Goal: Navigation & Orientation: Find specific page/section

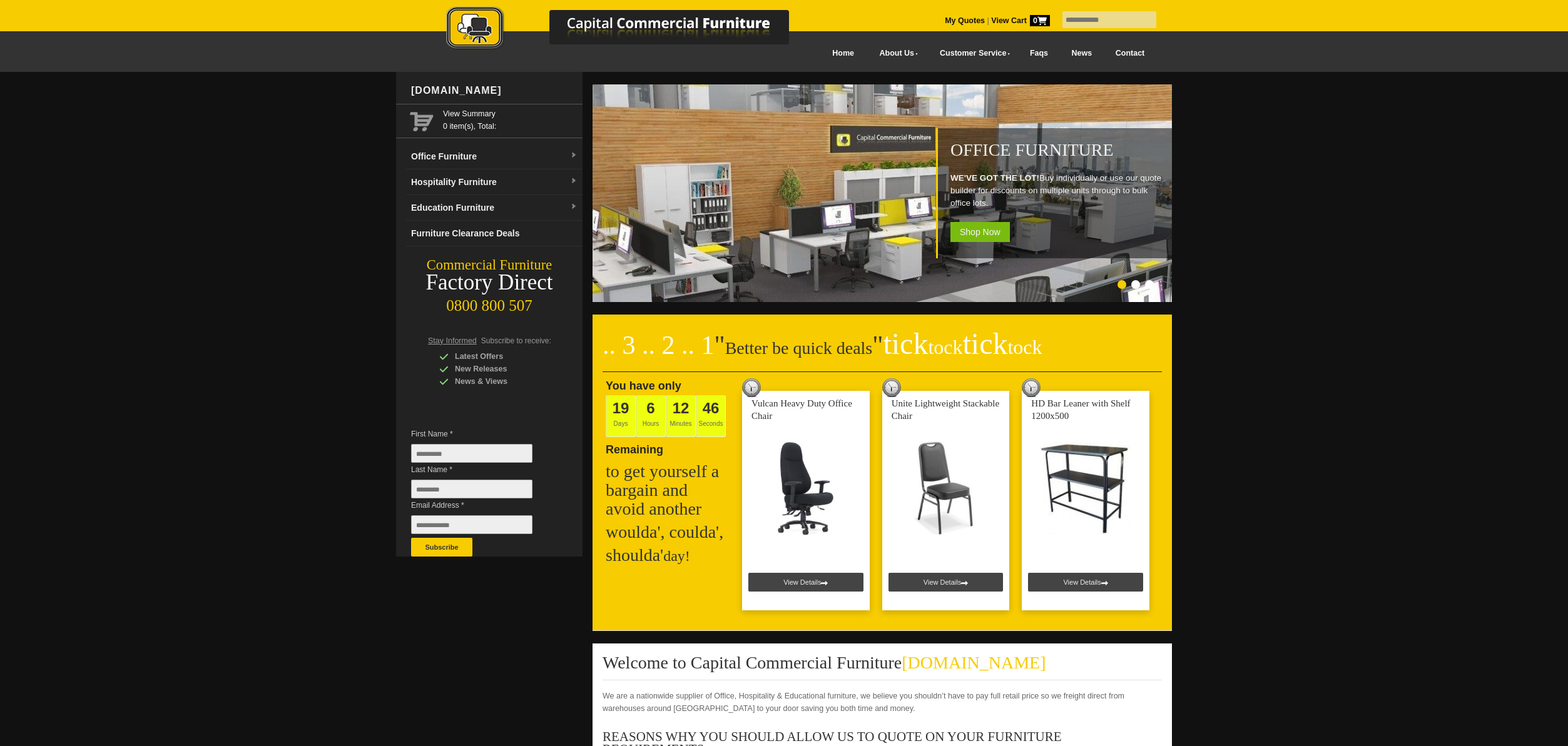
click at [842, 53] on picture at bounding box center [631, 49] width 438 height 9
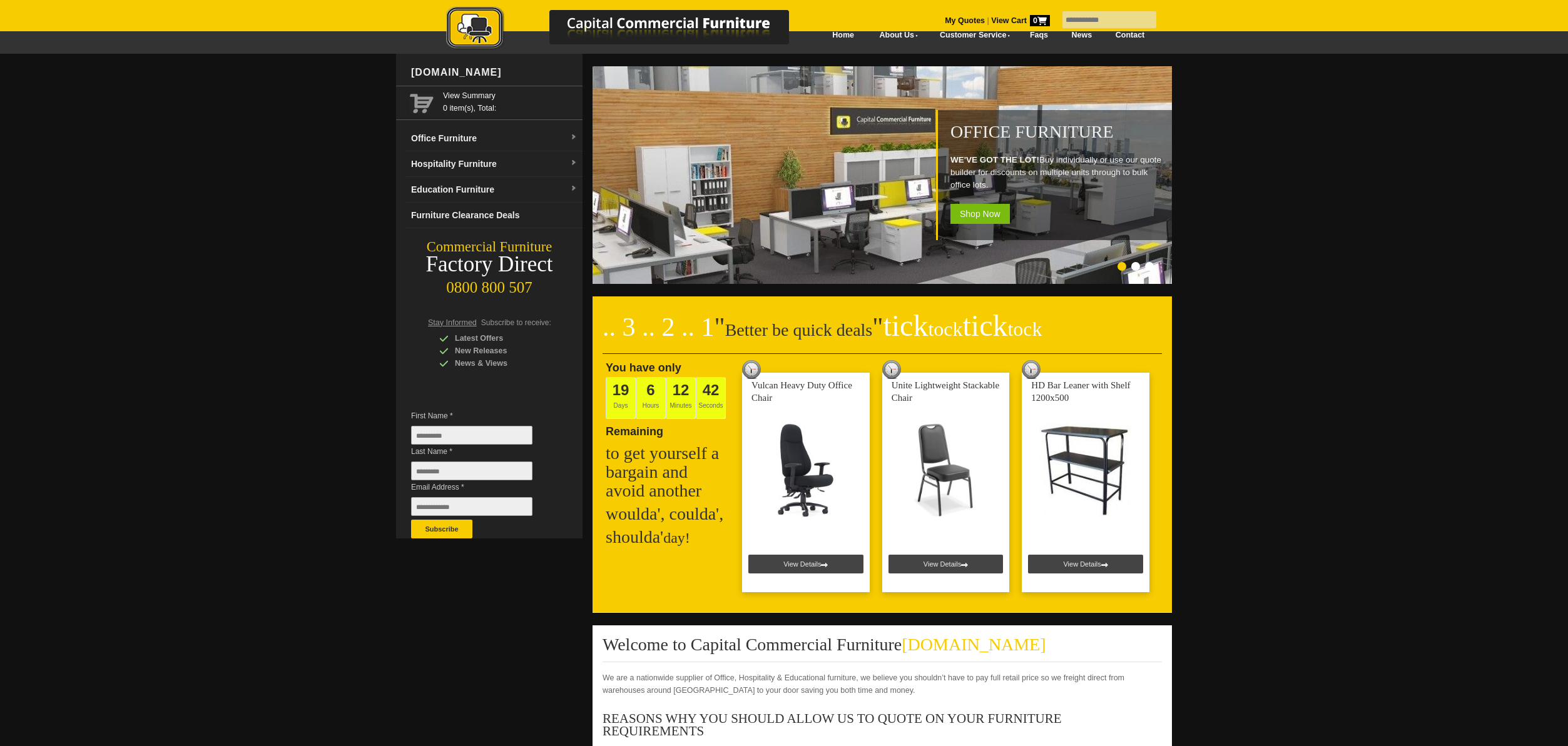
scroll to position [22, 0]
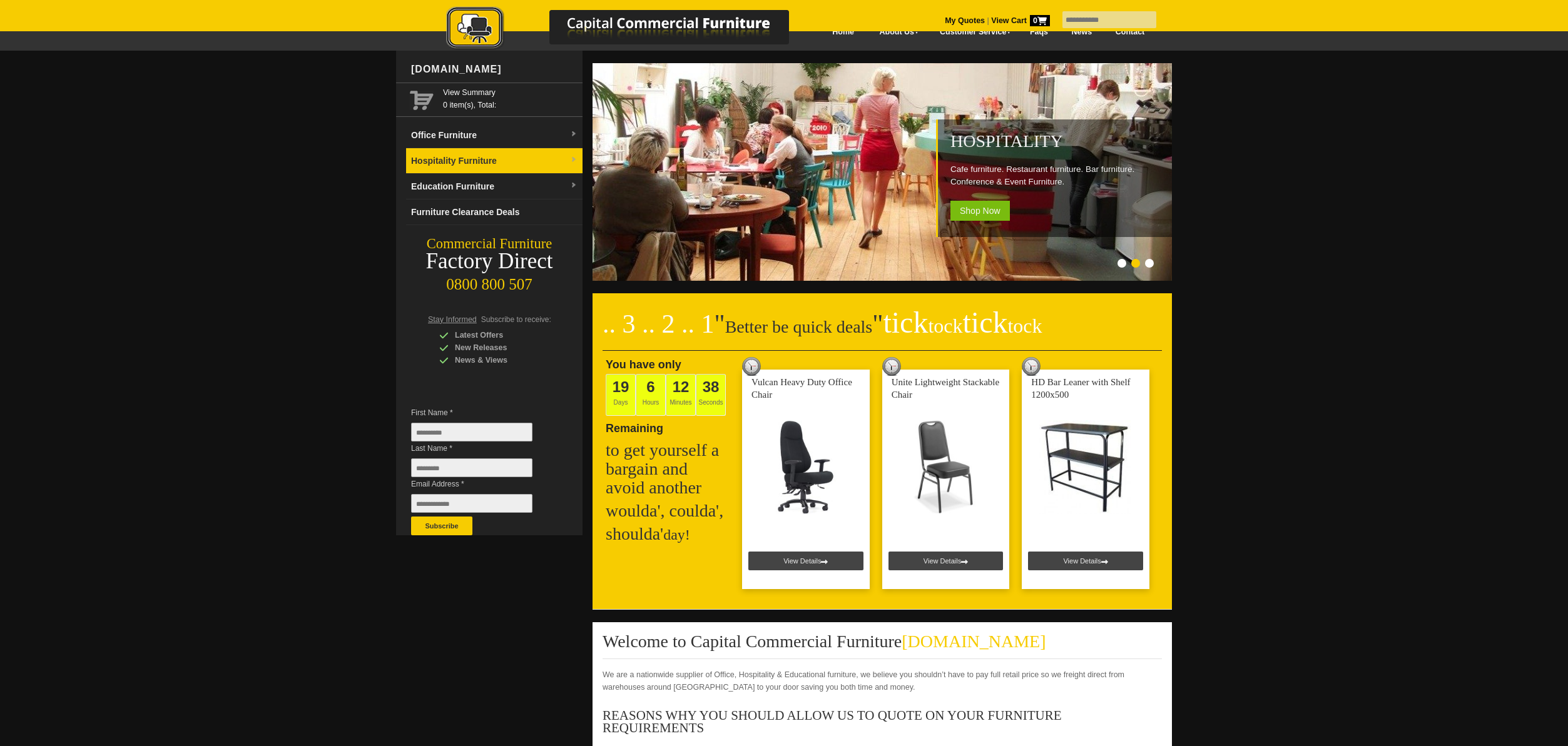
click at [455, 161] on link "Hospitality Furniture" at bounding box center [494, 161] width 177 height 26
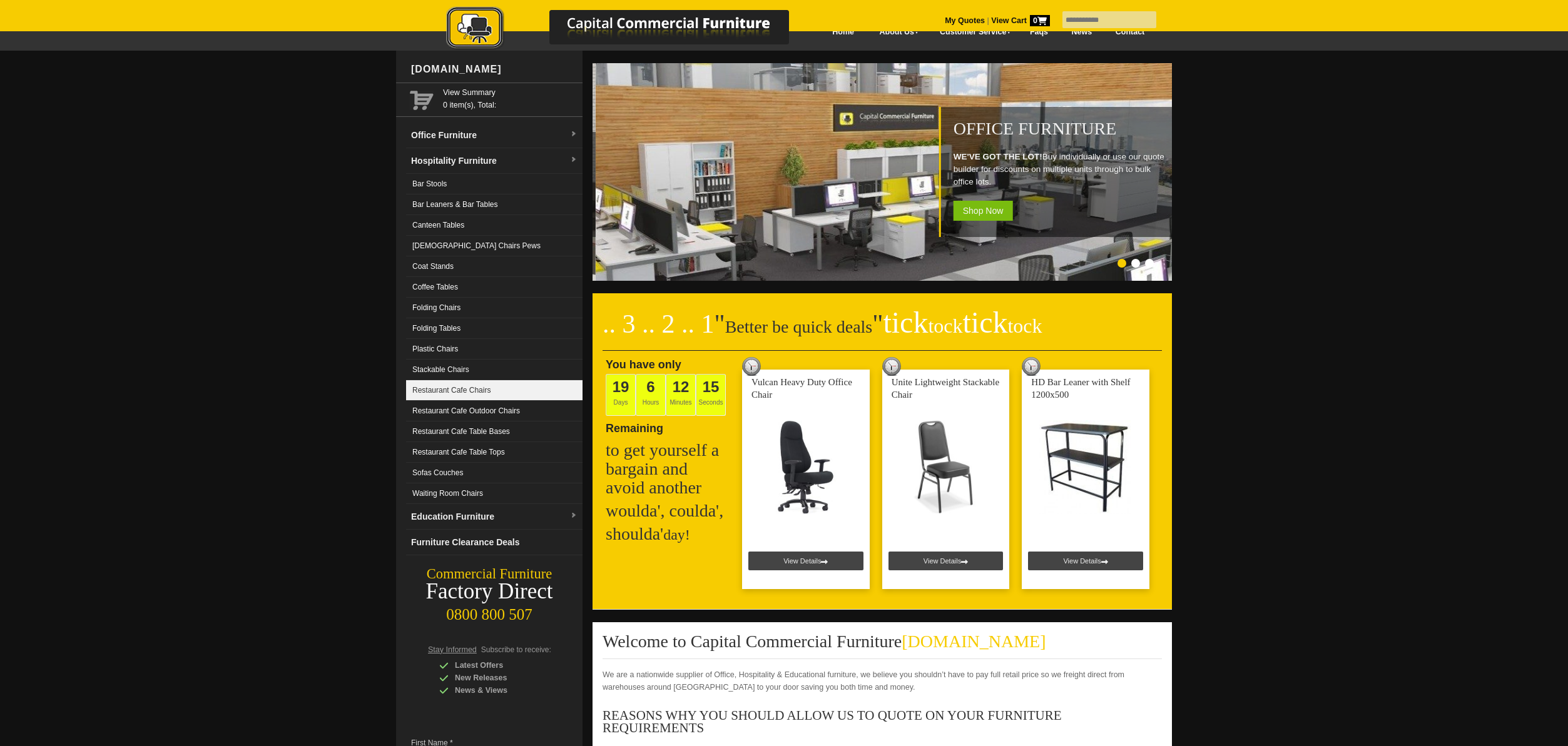
click at [450, 390] on link "Restaurant Cafe Chairs" at bounding box center [494, 390] width 177 height 21
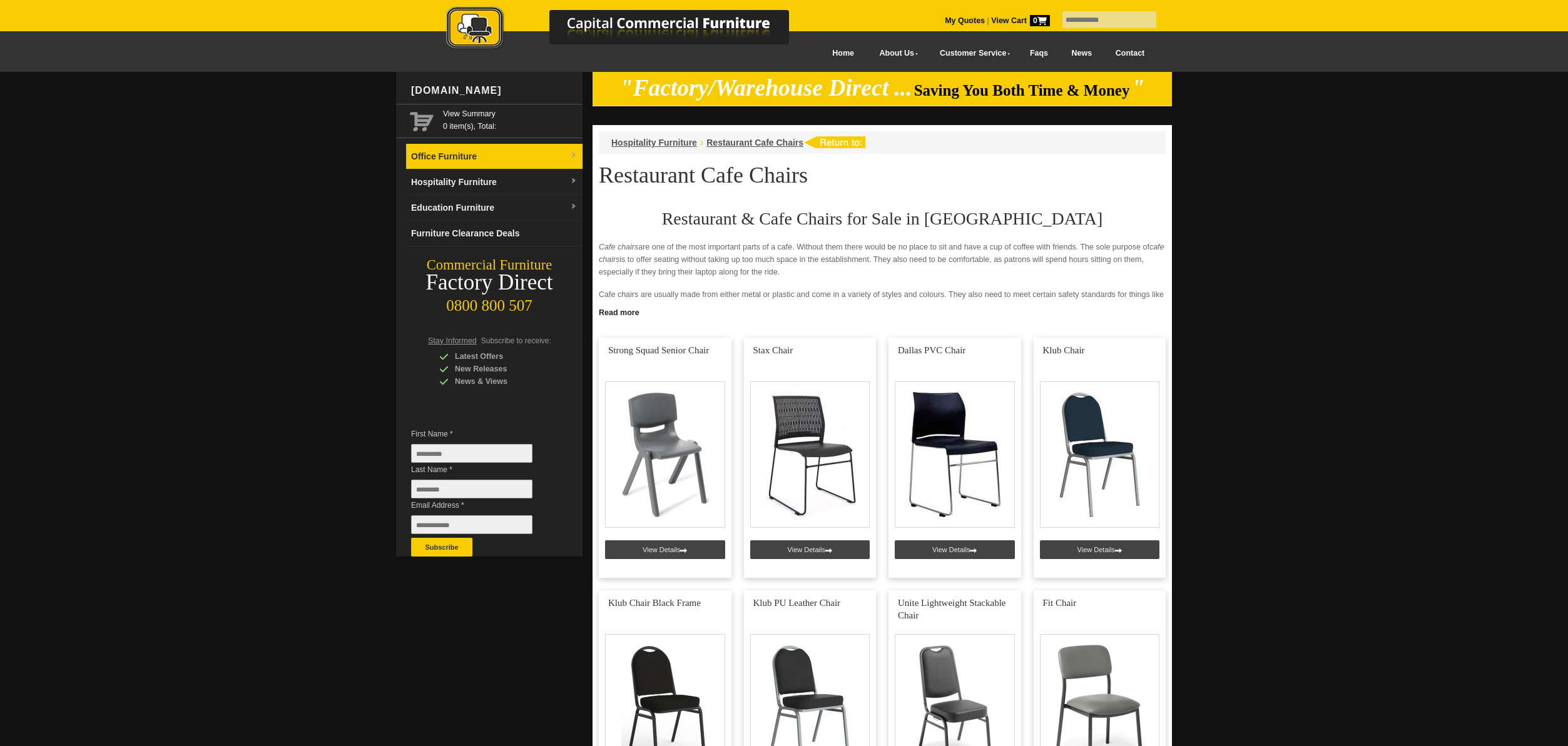
click at [460, 153] on link "Office Furniture" at bounding box center [494, 157] width 177 height 26
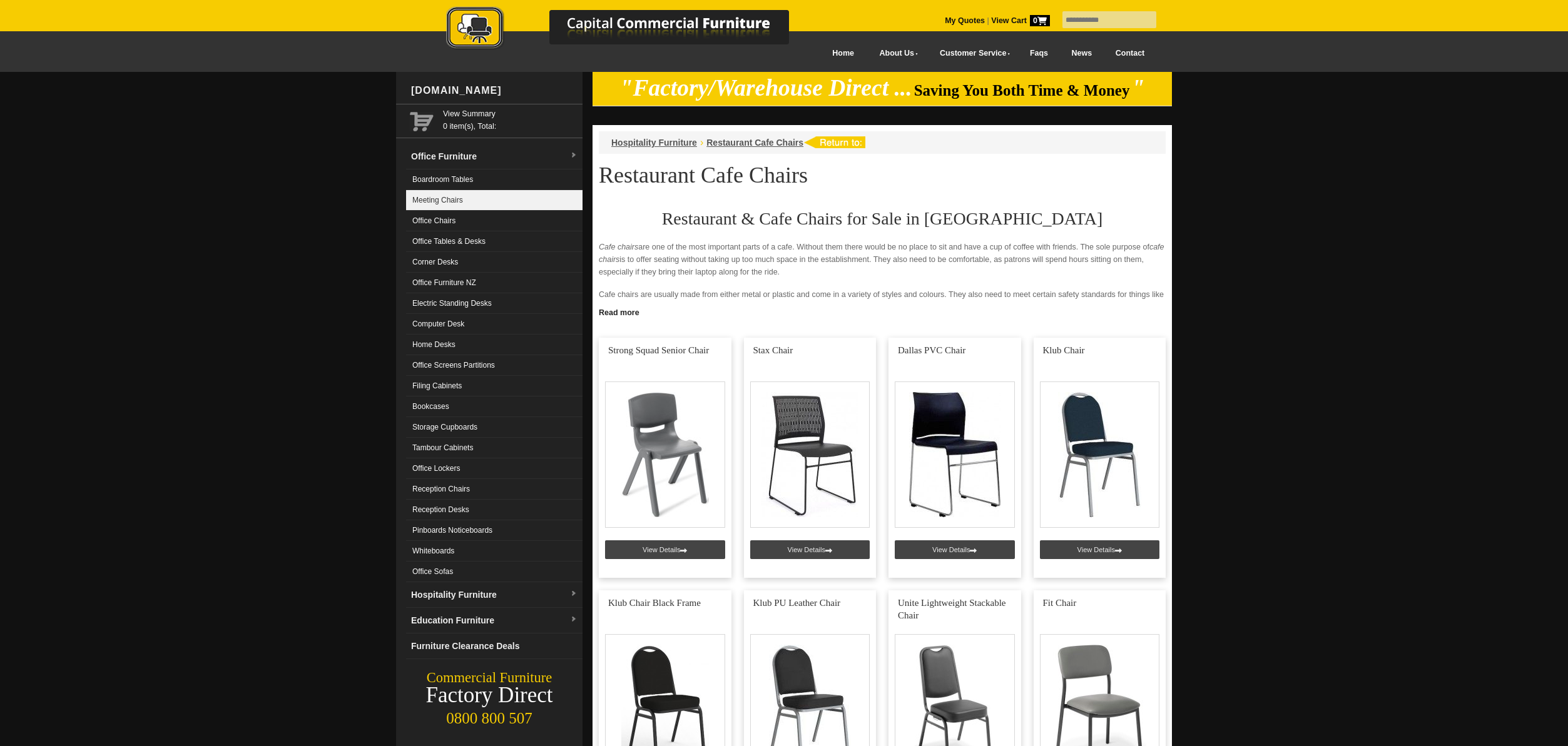
click at [438, 201] on link "Meeting Chairs" at bounding box center [494, 200] width 177 height 21
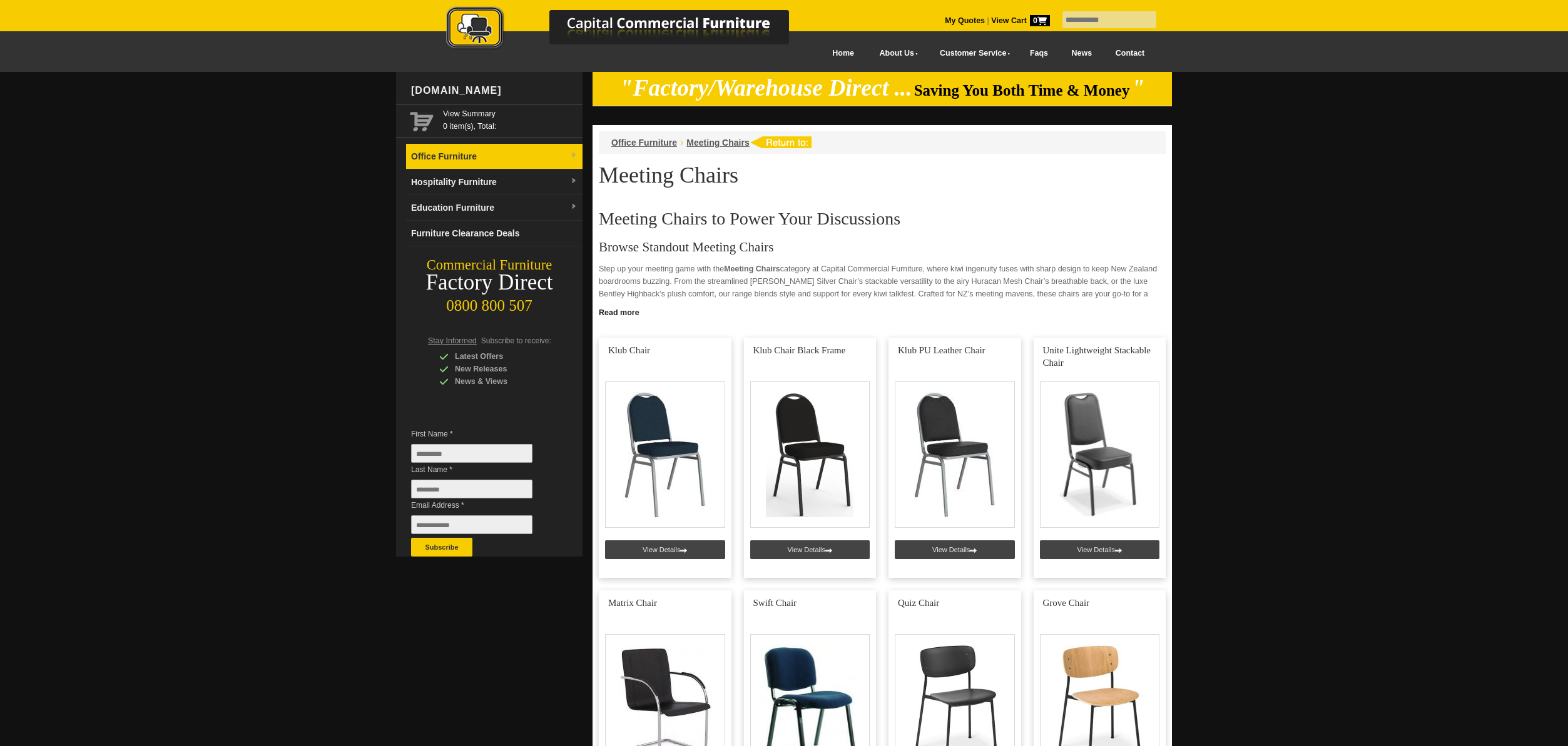
click at [483, 155] on link "Office Furniture" at bounding box center [494, 157] width 177 height 26
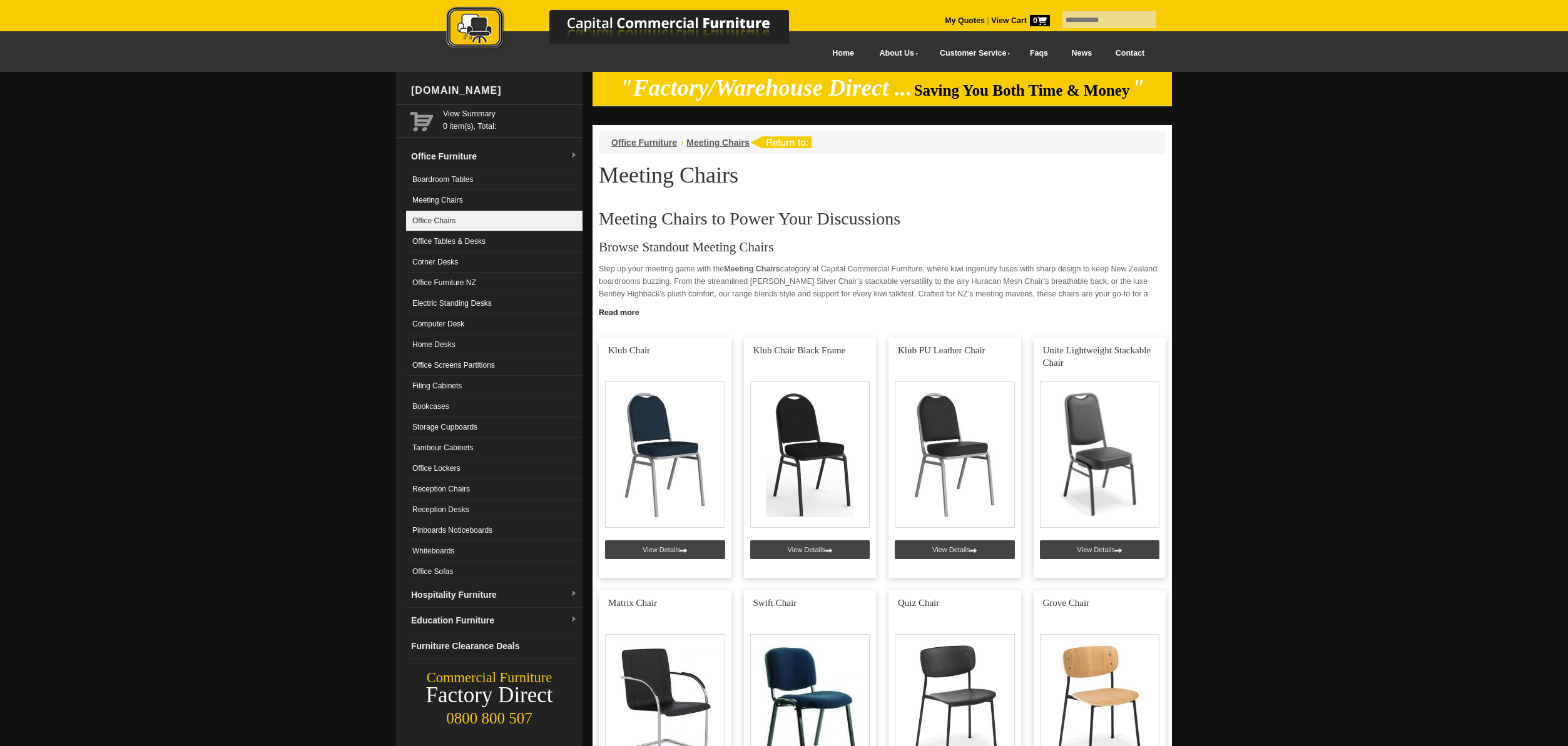
click at [445, 222] on link "Office Chairs" at bounding box center [494, 221] width 177 height 21
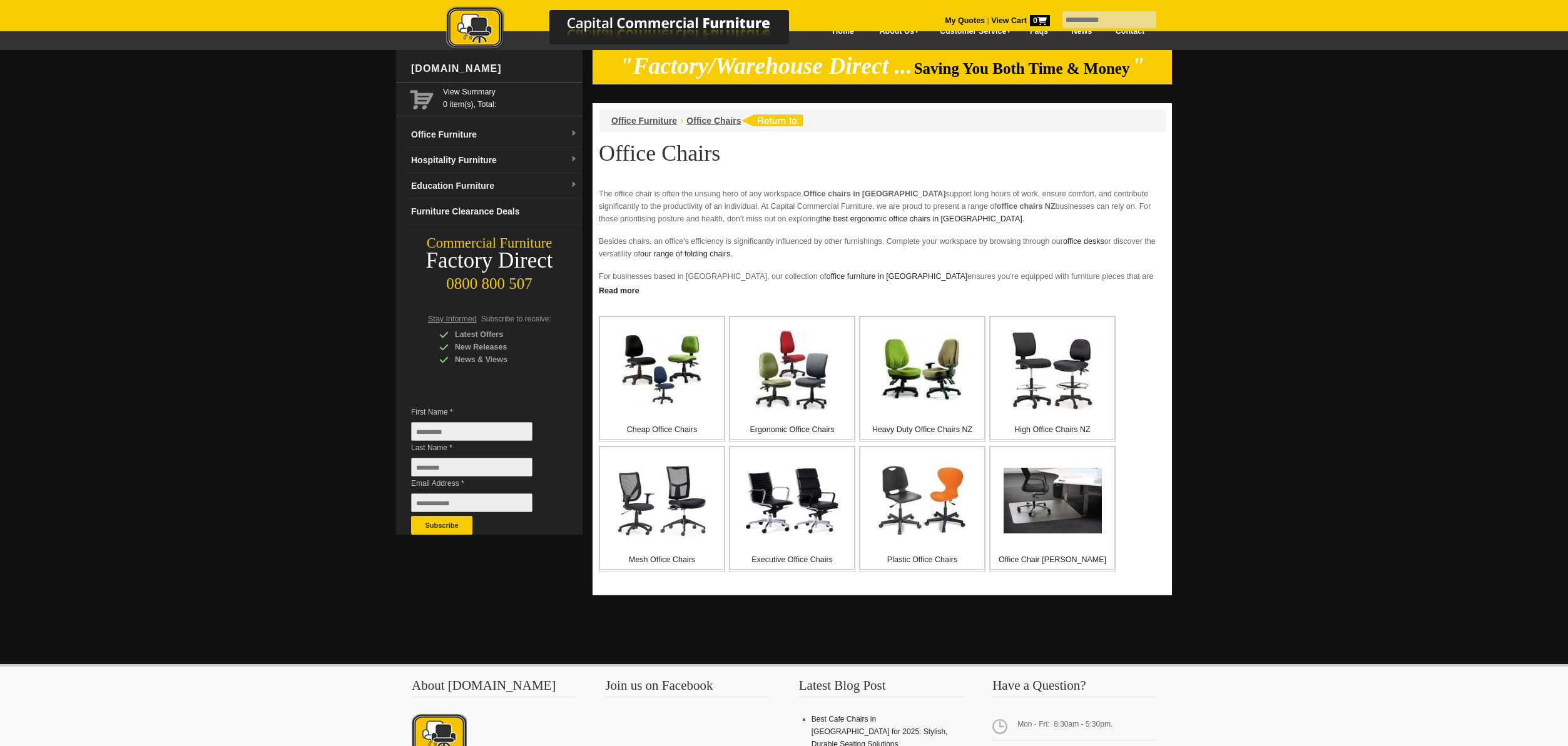
scroll to position [22, 0]
click at [474, 137] on link "Office Furniture" at bounding box center [494, 135] width 177 height 26
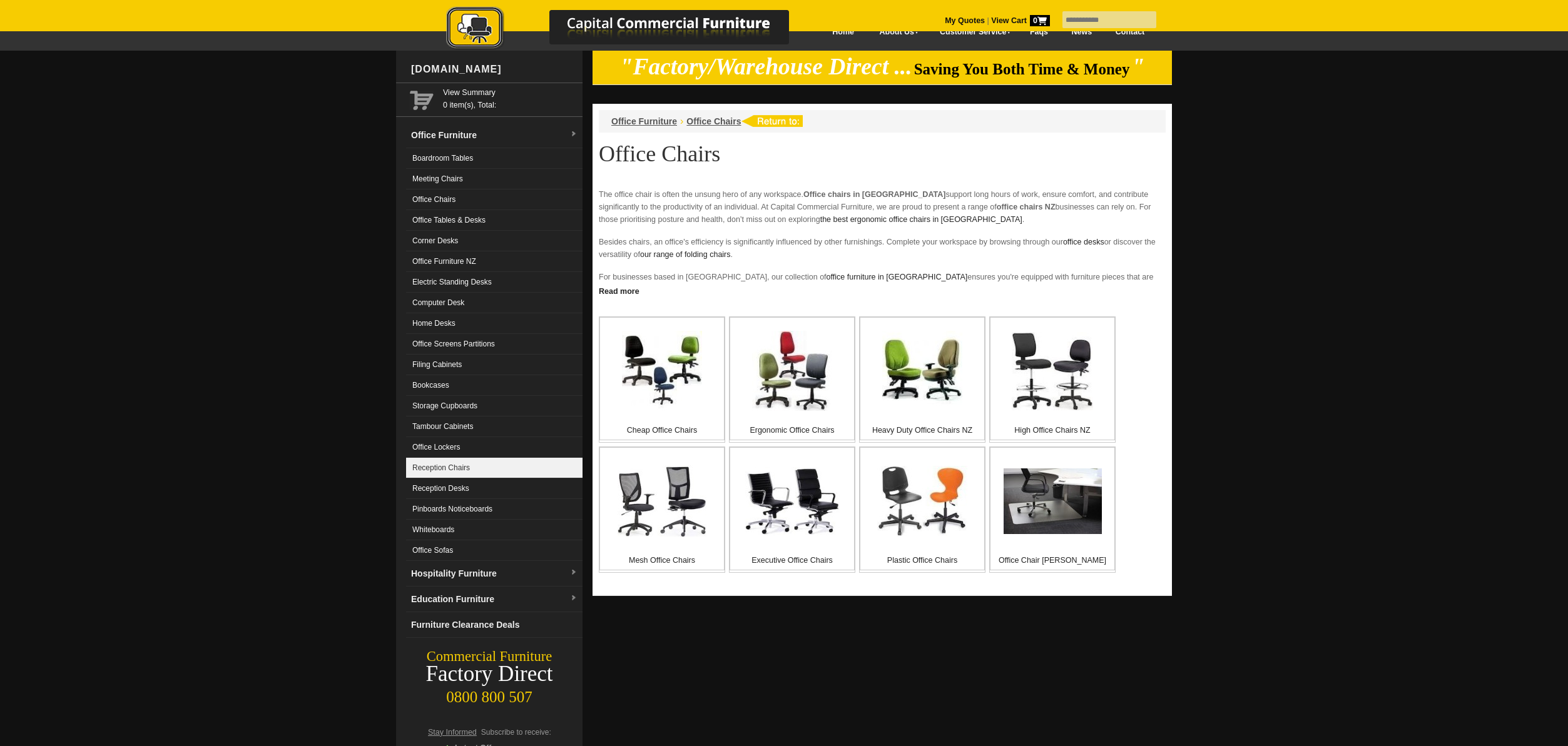
click at [448, 468] on link "Reception Chairs" at bounding box center [494, 468] width 177 height 21
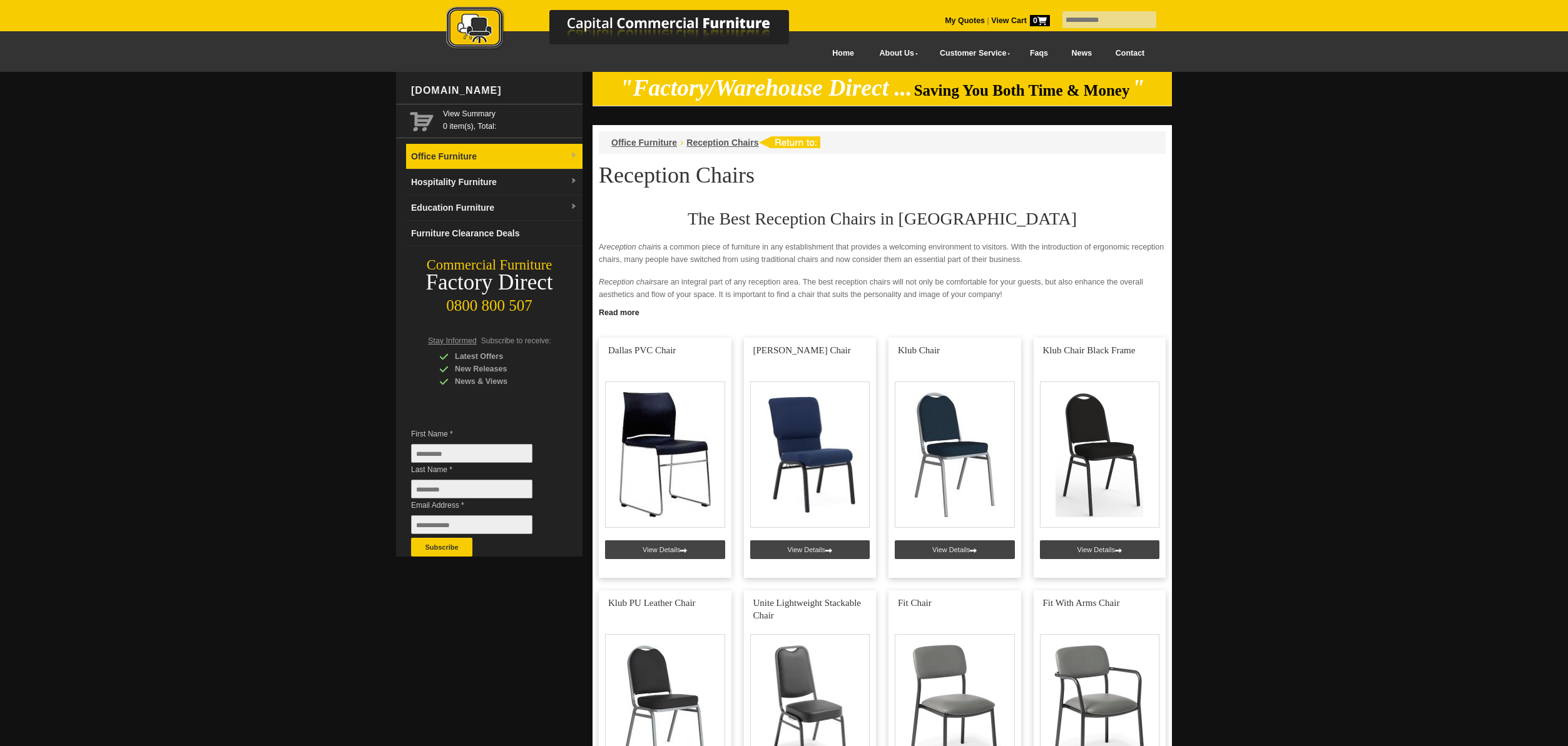
click at [466, 156] on link "Office Furniture" at bounding box center [494, 157] width 177 height 26
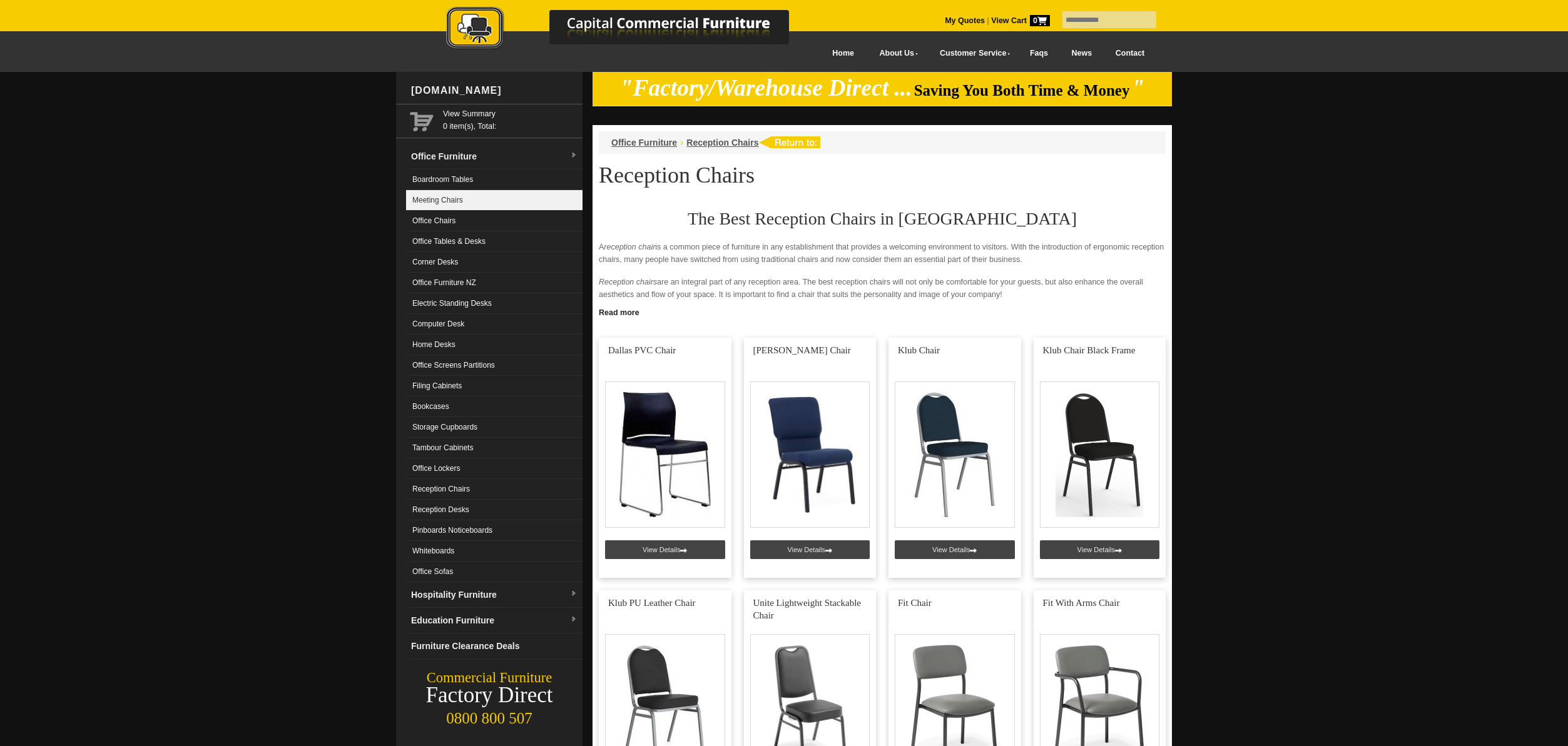
click at [461, 198] on link "Meeting Chairs" at bounding box center [494, 200] width 177 height 21
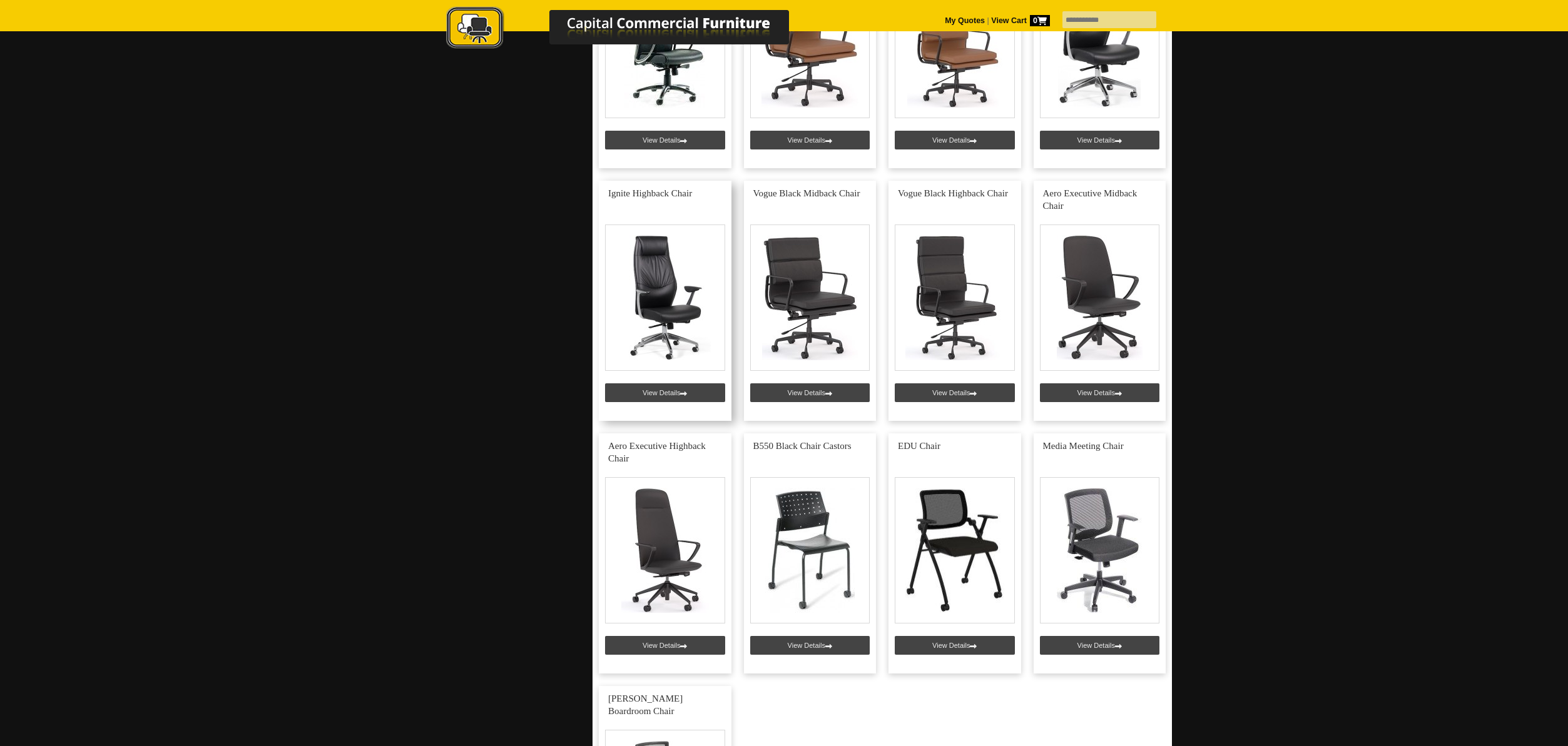
scroll to position [3514, 0]
